Goal: Information Seeking & Learning: Understand process/instructions

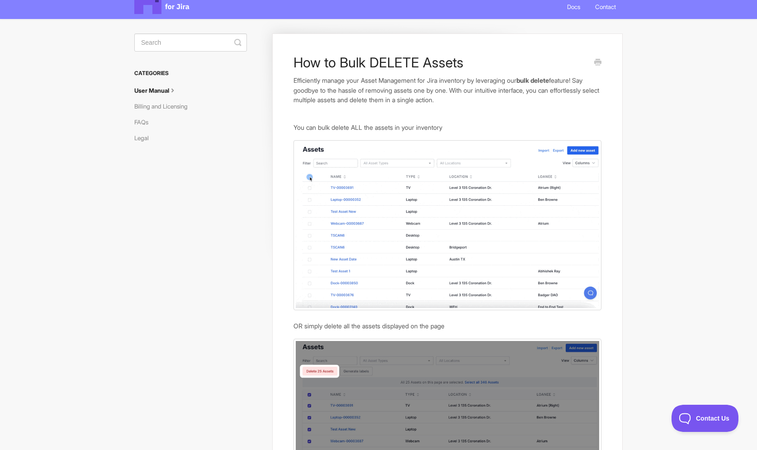
scroll to position [24, 0]
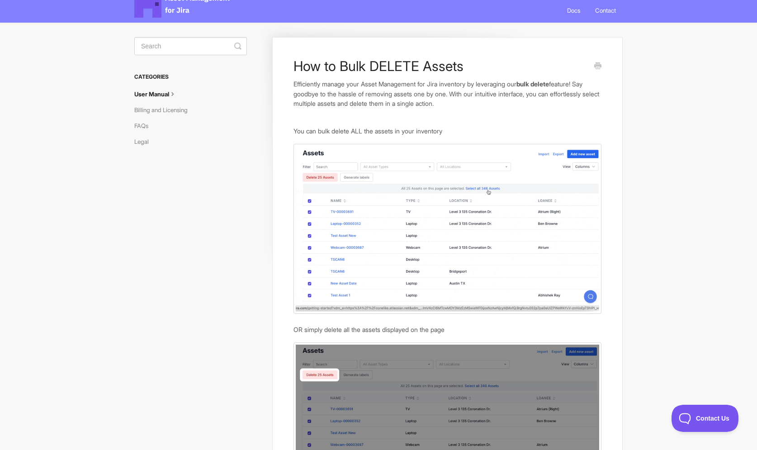
click at [385, 97] on p "Efficiently manage your Asset Management for Jira inventory by leveraging our b…" at bounding box center [447, 93] width 308 height 29
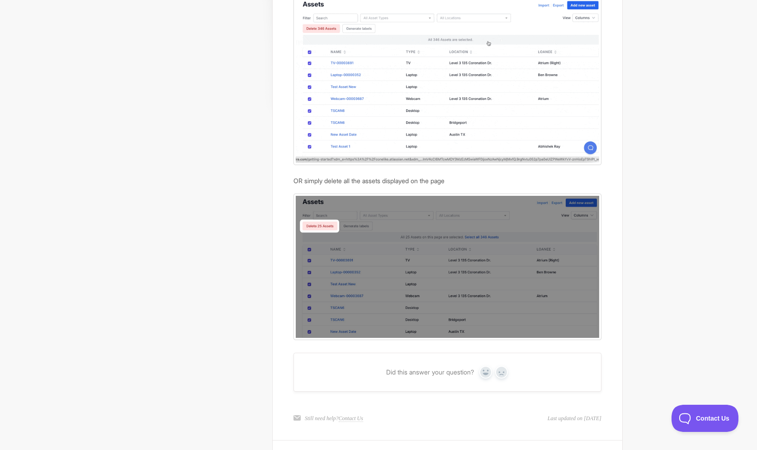
scroll to position [0, 0]
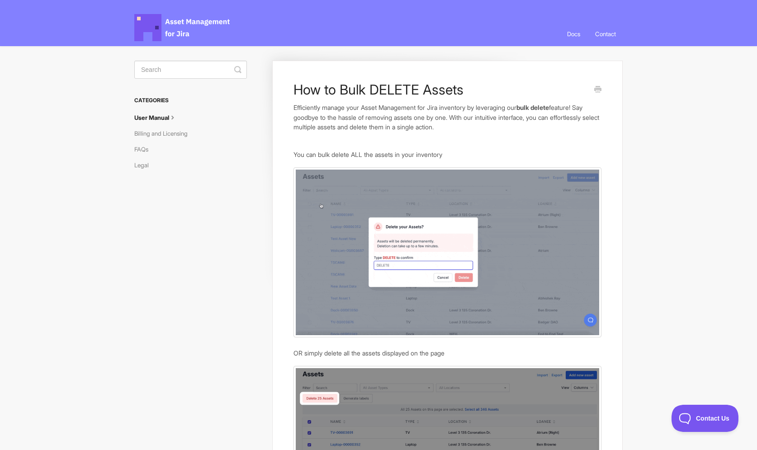
click at [411, 129] on p "Efficiently manage your Asset Management for Jira inventory by leveraging our b…" at bounding box center [447, 117] width 308 height 29
click at [408, 114] on p "Efficiently manage your Asset Management for Jira inventory by leveraging our b…" at bounding box center [447, 117] width 308 height 29
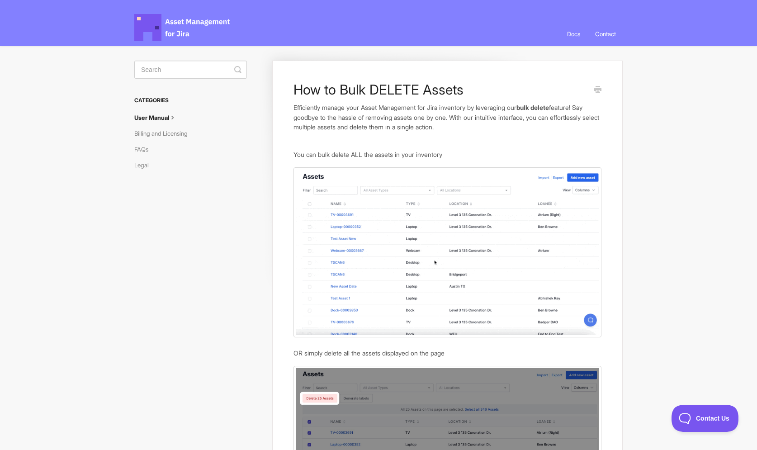
click at [175, 122] on link "User Manual" at bounding box center [159, 117] width 50 height 14
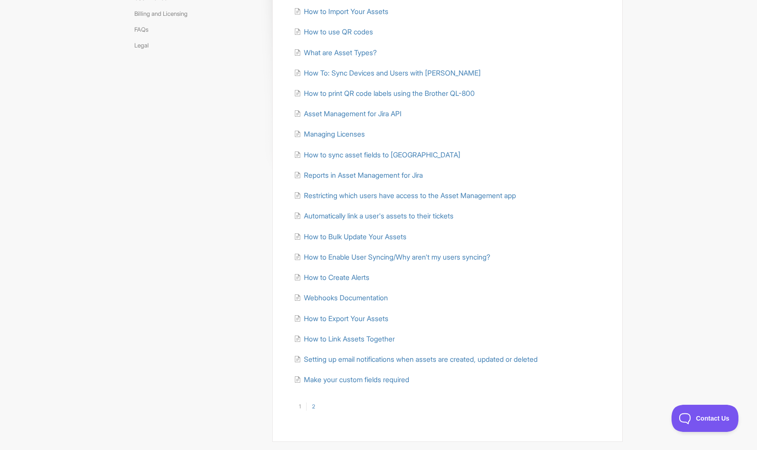
scroll to position [122, 0]
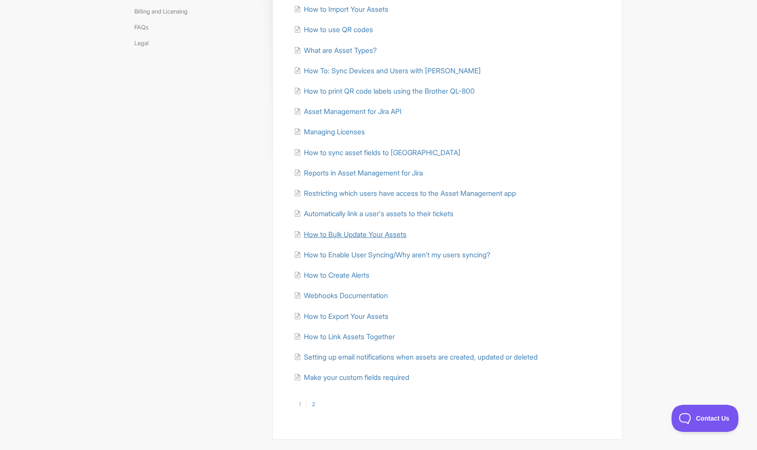
click at [362, 236] on span "How to Bulk Update Your Assets" at bounding box center [355, 234] width 103 height 9
click at [316, 398] on div "User Manual Sort by Default Sort A-Z Sort by Popularity Sort by Last Updated Ge…" at bounding box center [447, 189] width 350 height 501
click at [315, 403] on link "2" at bounding box center [313, 404] width 14 height 8
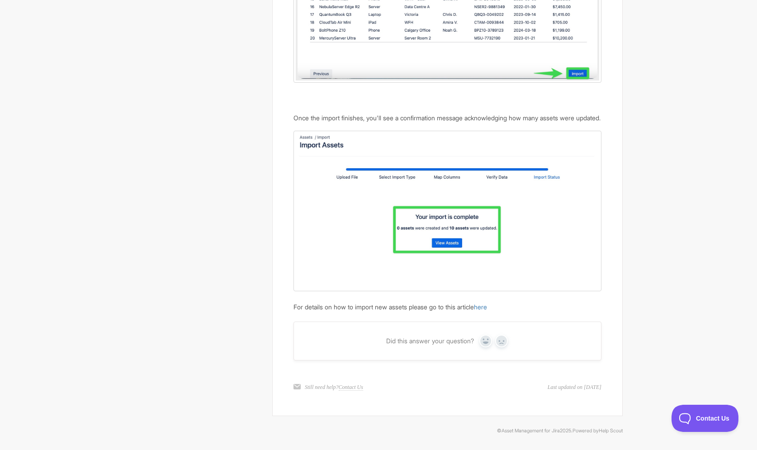
scroll to position [1658, 0]
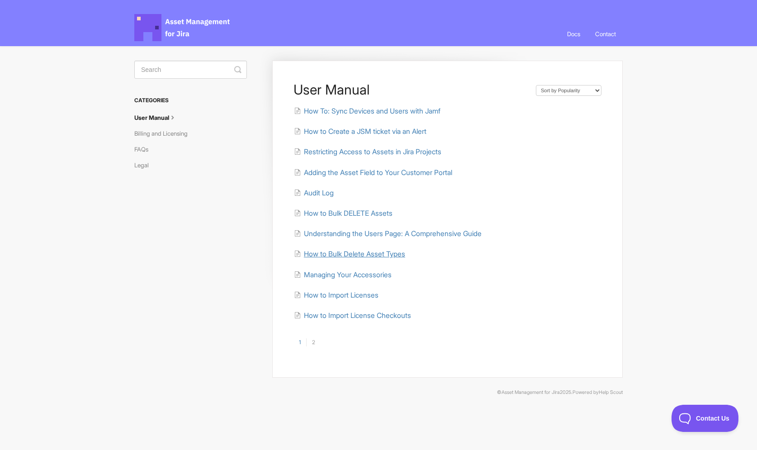
click at [375, 253] on span "How to Bulk Delete Asset Types" at bounding box center [354, 254] width 101 height 9
